Goal: Task Accomplishment & Management: Use online tool/utility

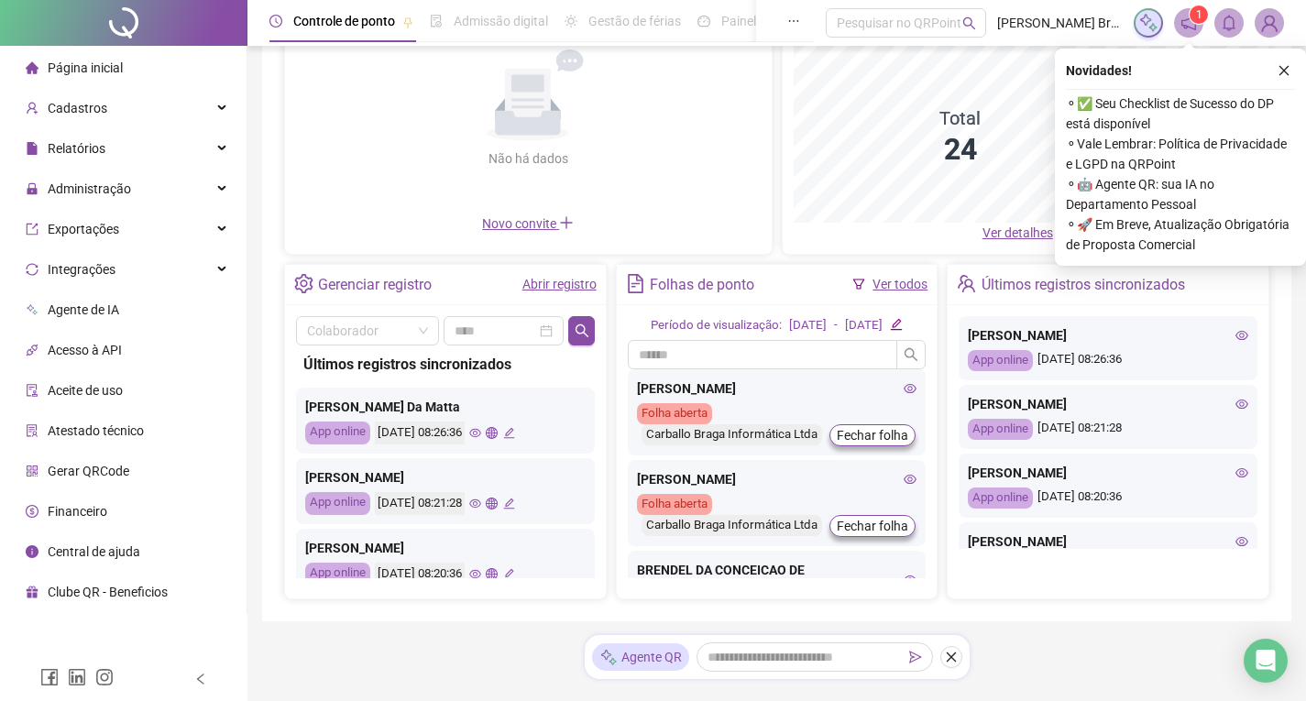
scroll to position [246, 0]
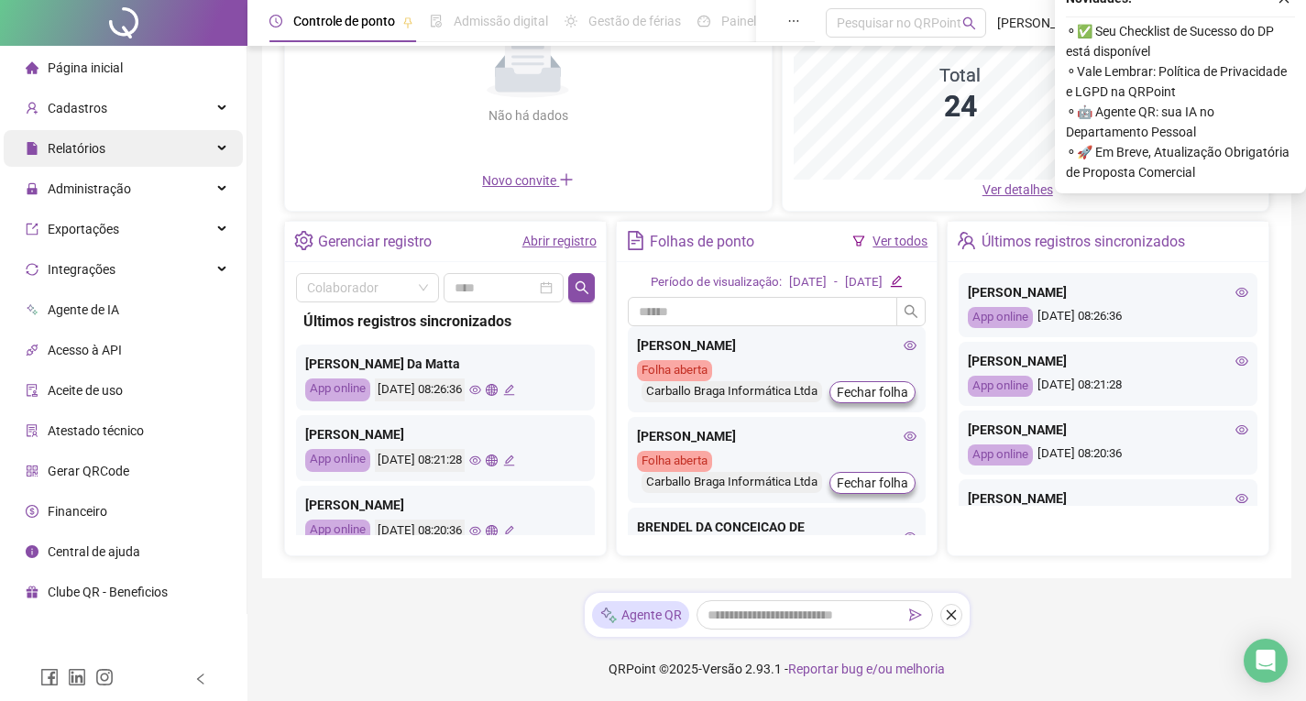
click at [103, 183] on span "Administração" at bounding box center [89, 188] width 83 height 15
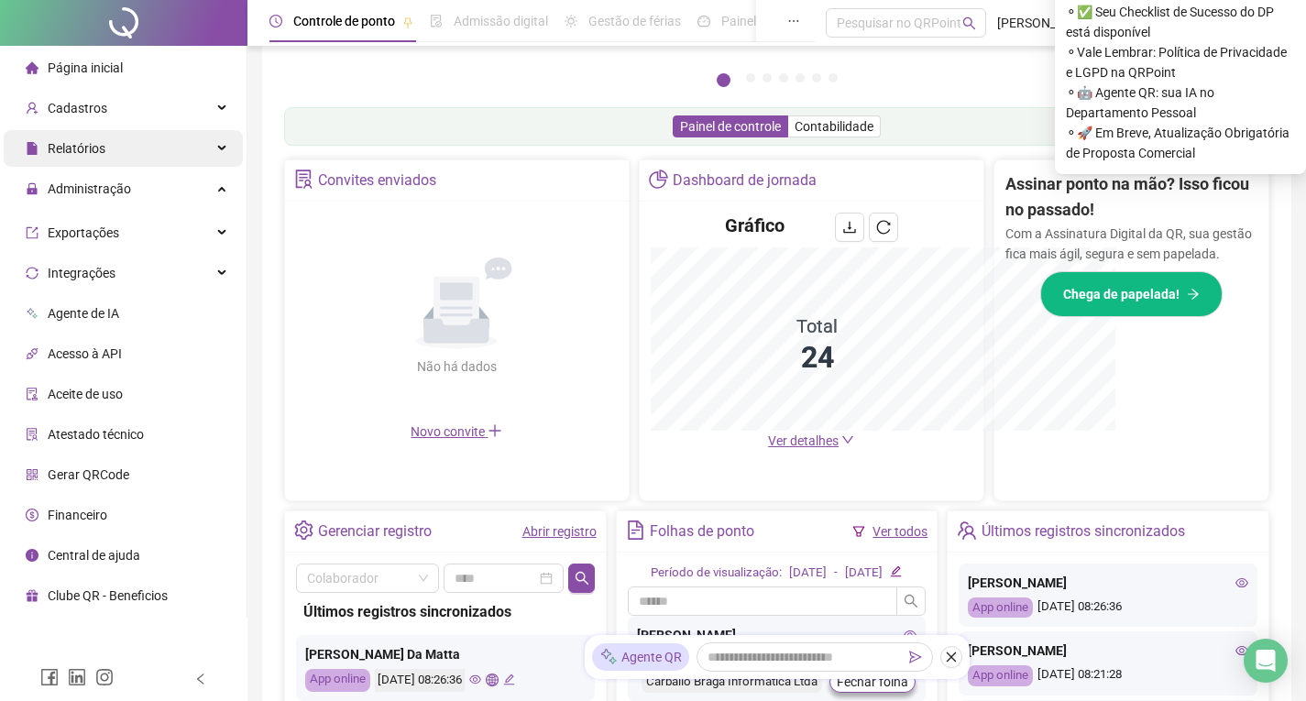
scroll to position [333, 0]
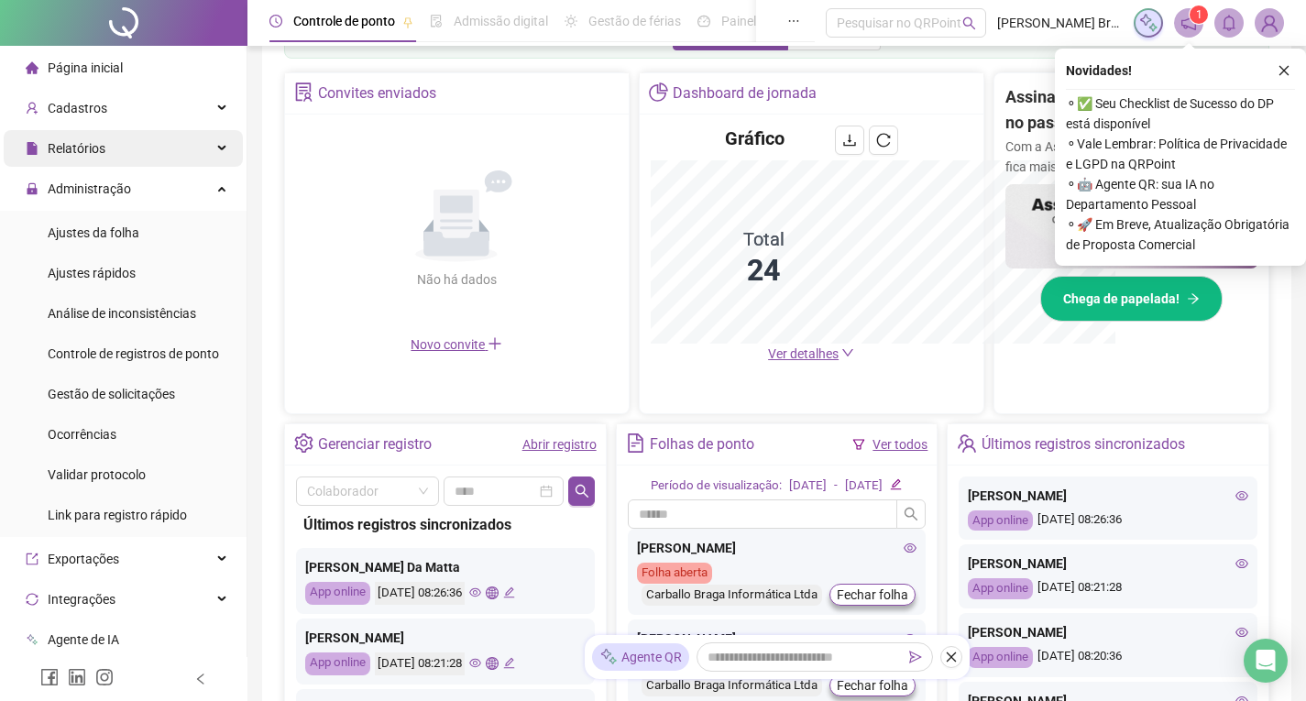
click at [98, 151] on span "Relatórios" at bounding box center [77, 148] width 58 height 15
click at [112, 143] on div "Relatórios" at bounding box center [123, 148] width 239 height 37
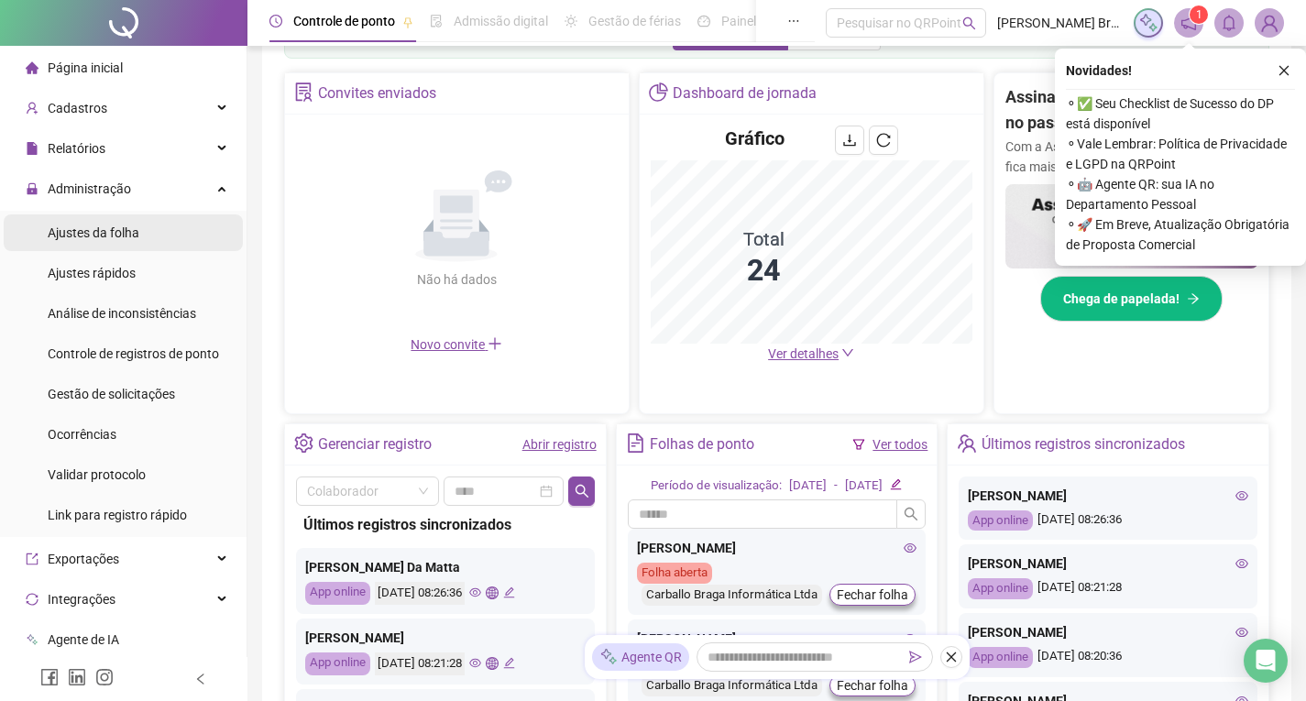
click at [118, 235] on span "Ajustes da folha" at bounding box center [94, 232] width 92 height 15
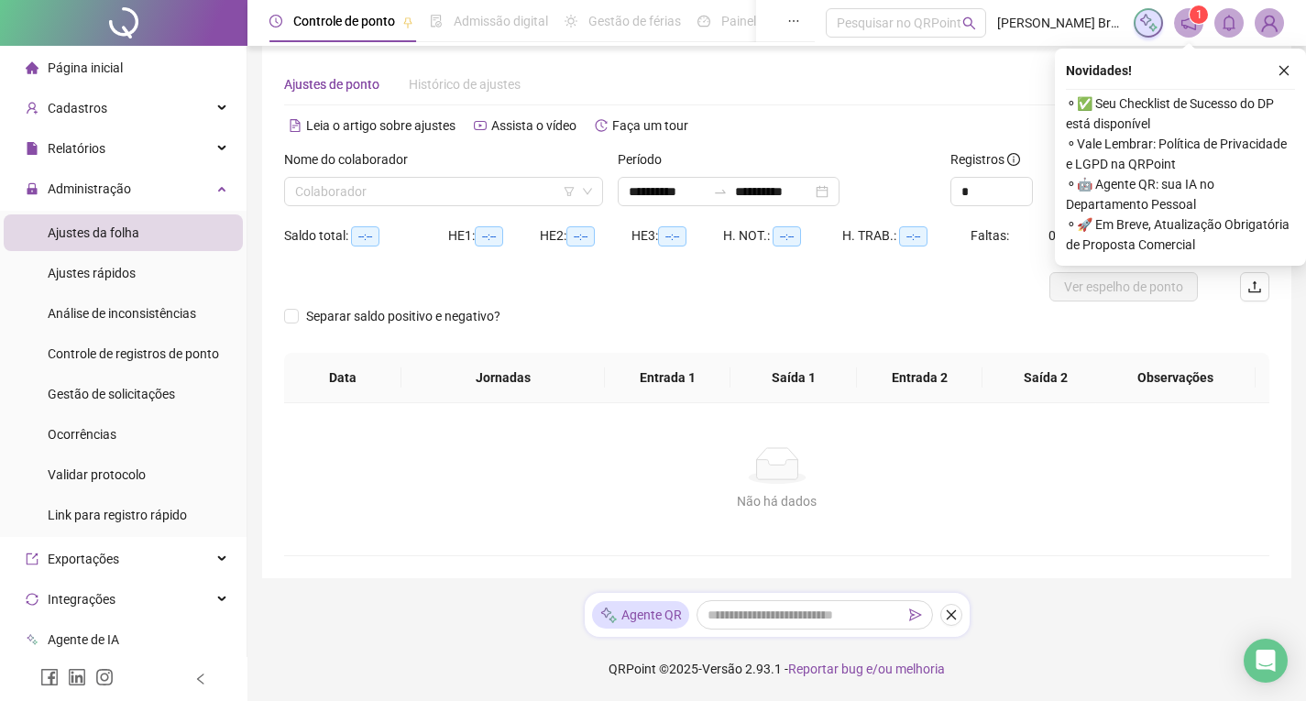
scroll to position [19, 0]
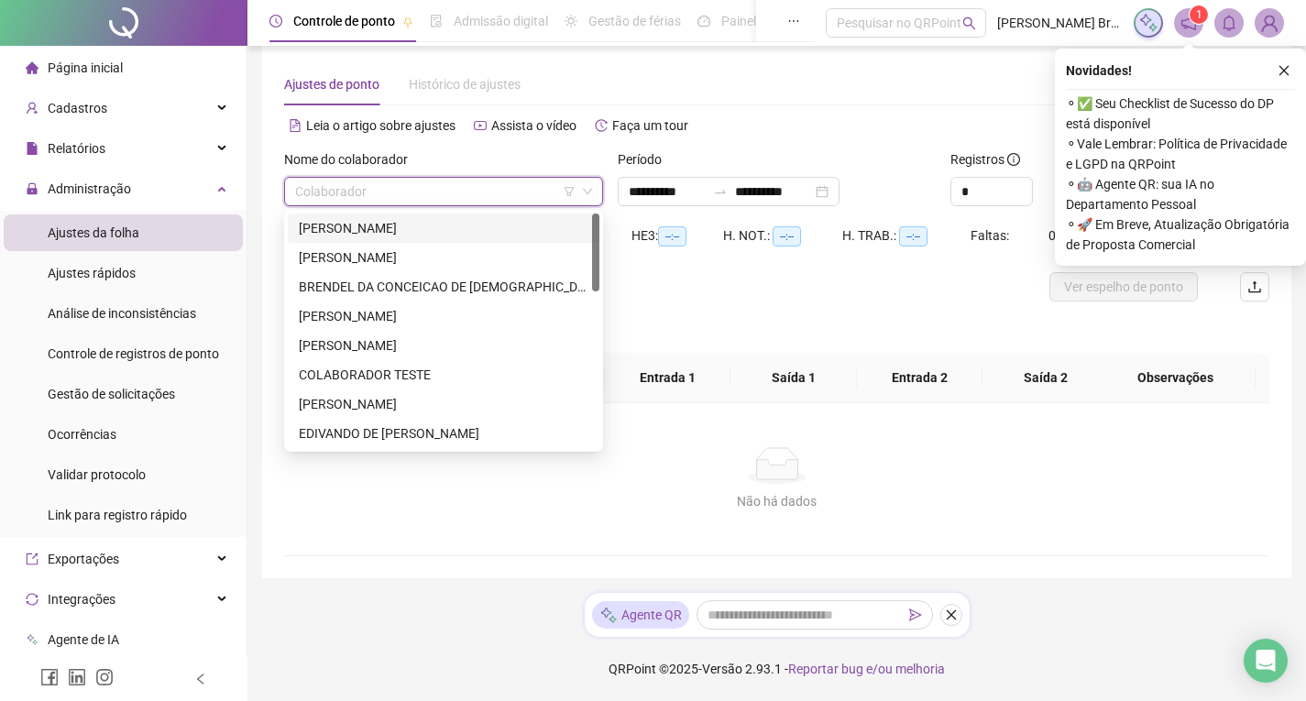
click at [502, 189] on input "search" at bounding box center [435, 191] width 280 height 27
click at [509, 230] on div "[PERSON_NAME]" at bounding box center [444, 228] width 290 height 20
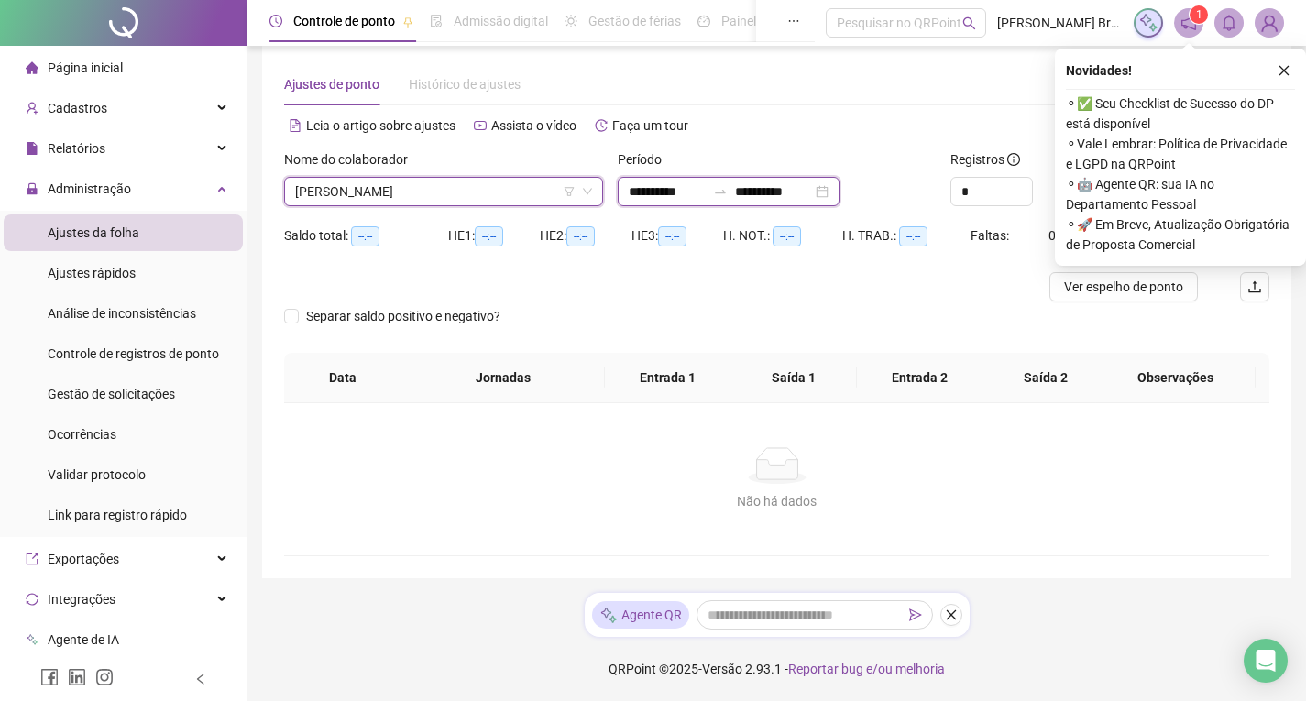
click at [687, 185] on input "**********" at bounding box center [667, 191] width 77 height 20
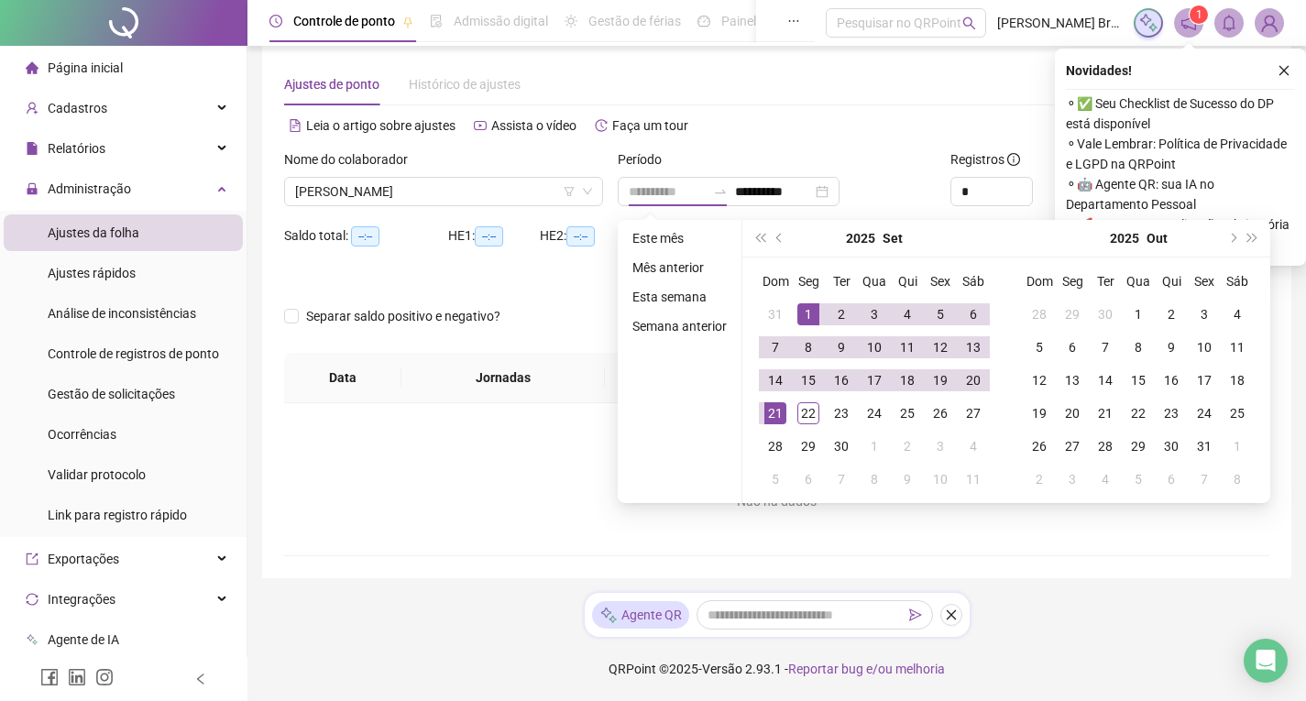
click at [804, 313] on div "1" at bounding box center [808, 314] width 22 height 22
type input "**********"
click at [794, 417] on td "22" at bounding box center [808, 413] width 33 height 33
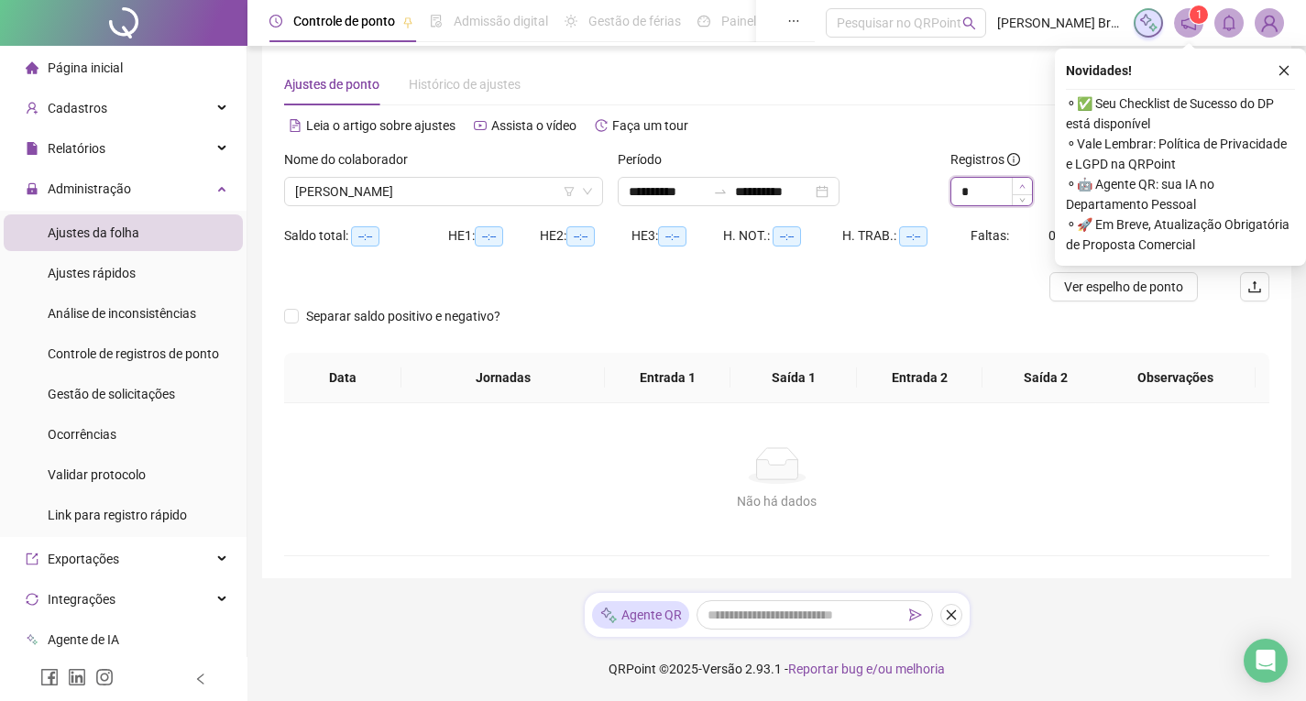
type input "*"
click at [1019, 187] on icon "up" at bounding box center [1022, 186] width 6 height 6
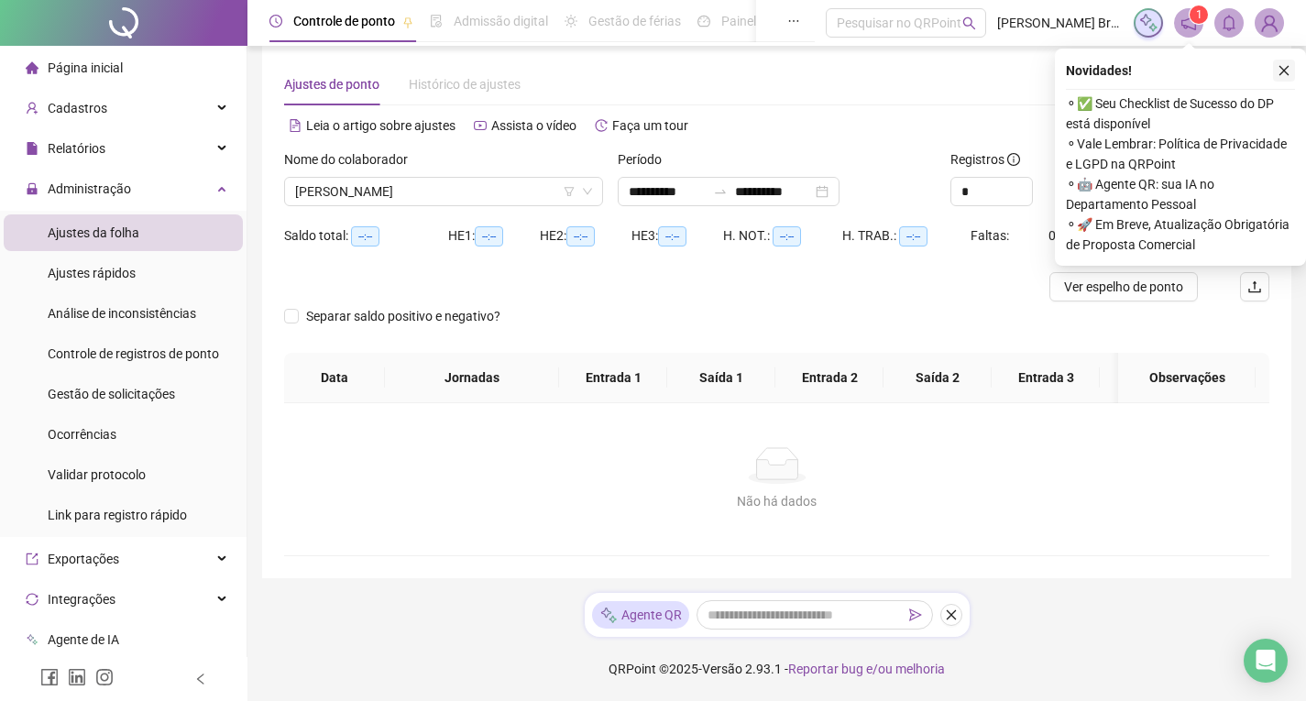
click at [1286, 67] on icon "close" at bounding box center [1284, 70] width 13 height 13
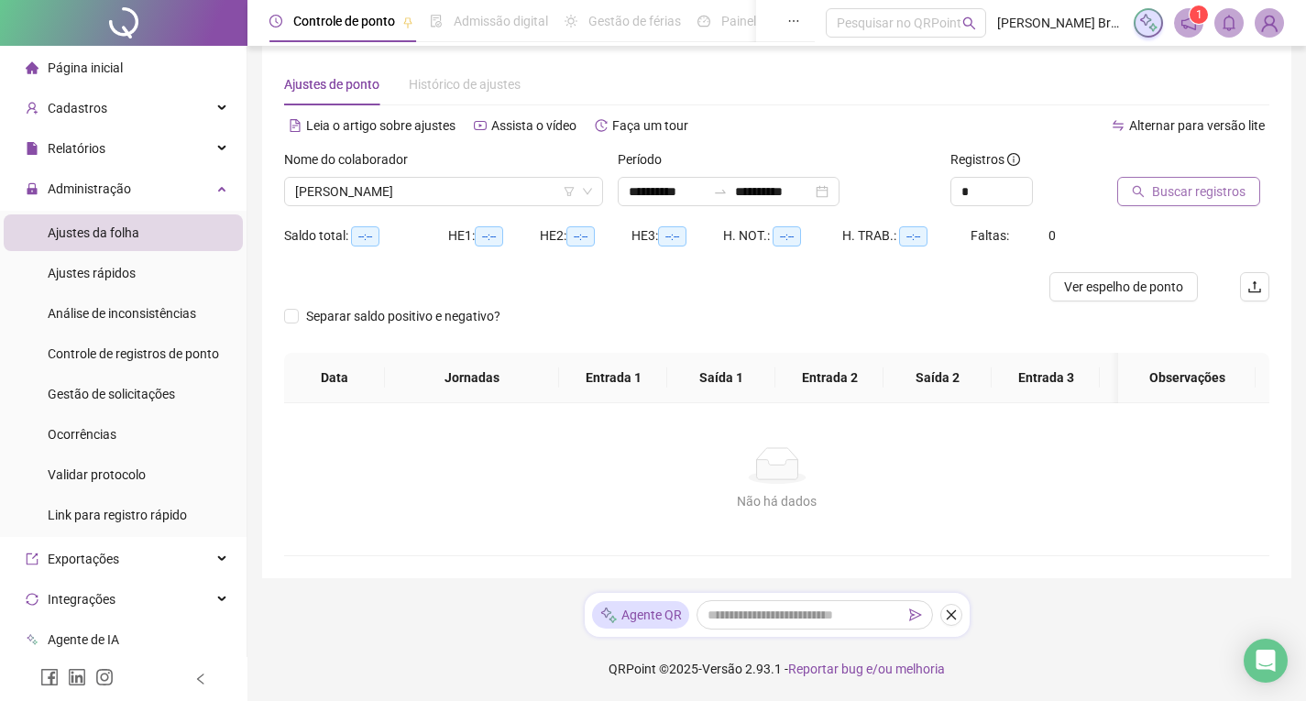
click at [1218, 183] on span "Buscar registros" at bounding box center [1198, 191] width 93 height 20
